Goal: Task Accomplishment & Management: Use online tool/utility

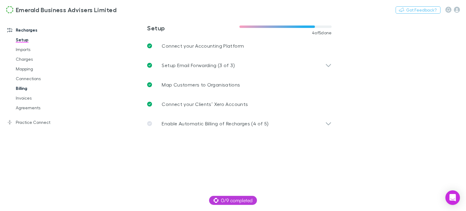
click at [19, 89] on link "Billing" at bounding box center [45, 88] width 70 height 10
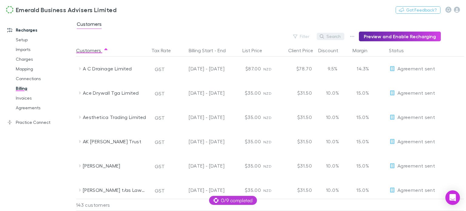
click at [340, 36] on button "Search" at bounding box center [331, 36] width 28 height 7
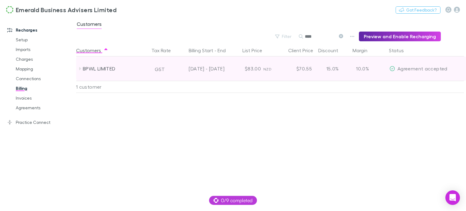
type input "****"
click at [80, 69] on icon at bounding box center [80, 68] width 2 height 3
